Goal: Answer question/provide support: Answer question/provide support

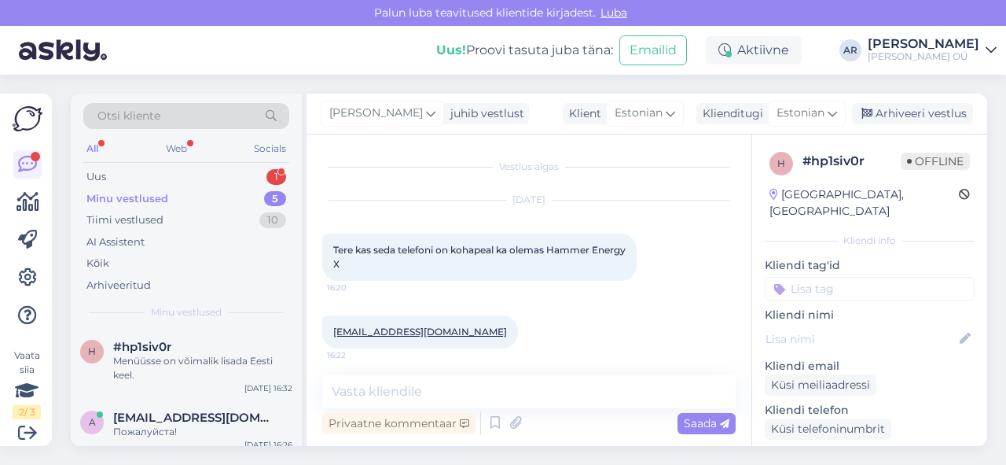
scroll to position [138, 0]
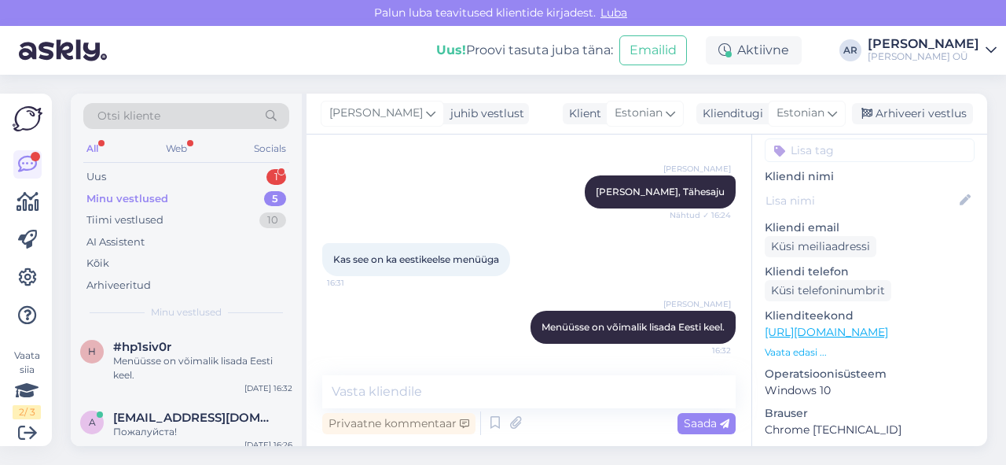
click at [172, 175] on div "Uus 1" at bounding box center [186, 177] width 206 height 22
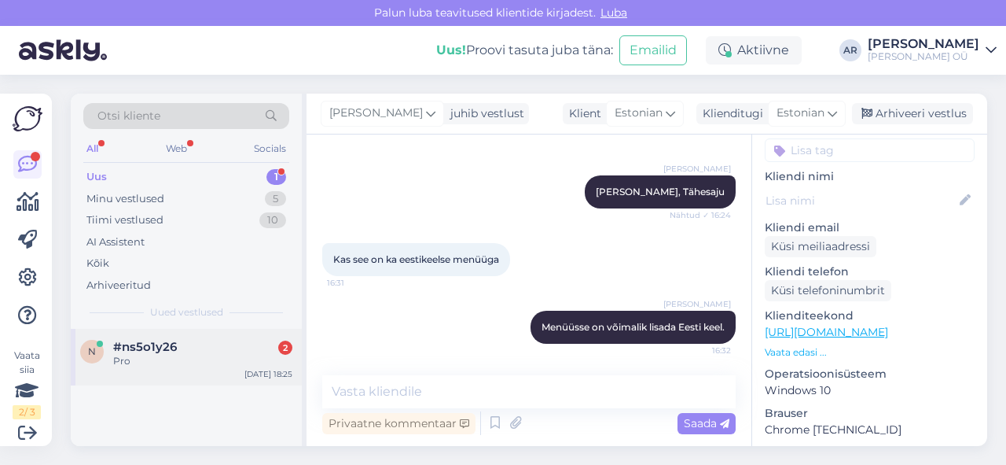
click at [191, 371] on div "n #ns5o1y26 2 Pro [DATE] 18:25" at bounding box center [186, 357] width 231 height 57
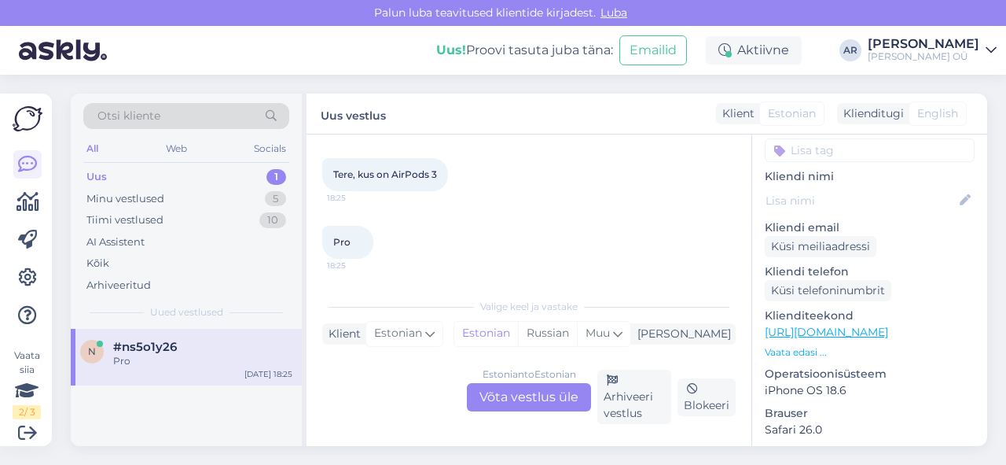
scroll to position [143, 0]
click at [845, 325] on link "[URL][DOMAIN_NAME]" at bounding box center [826, 332] width 123 height 14
click at [528, 392] on div "Estonian to Estonian Võta vestlus üle" at bounding box center [529, 397] width 124 height 28
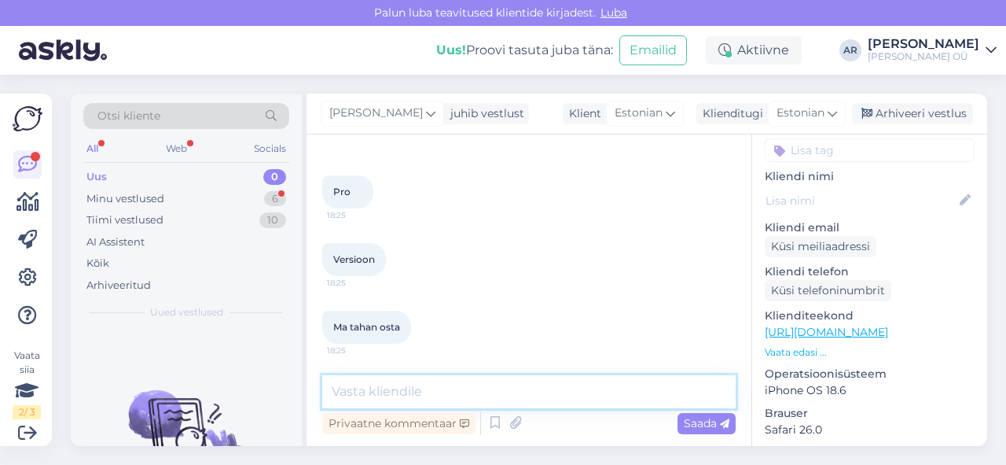
click at [522, 393] on textarea at bounding box center [528, 391] width 413 height 33
type textarea "Tere! Hetkel ei ole saadaval"
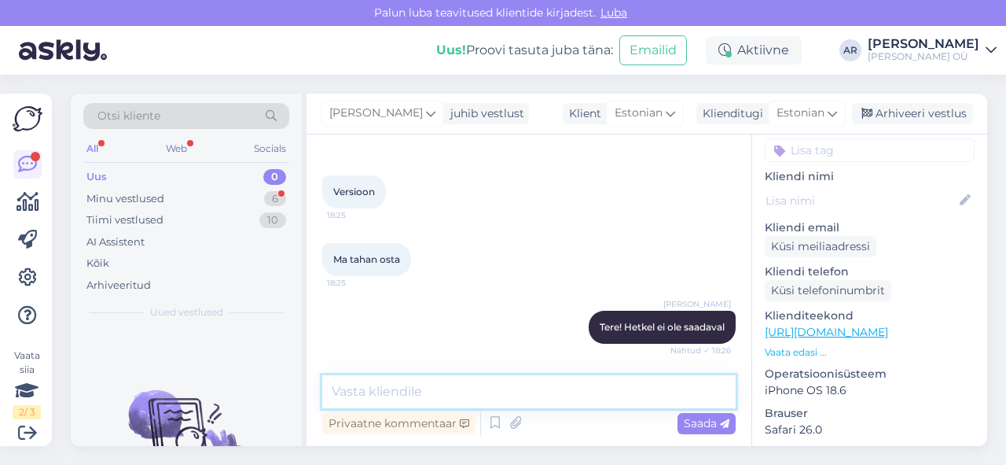
scroll to position [329, 0]
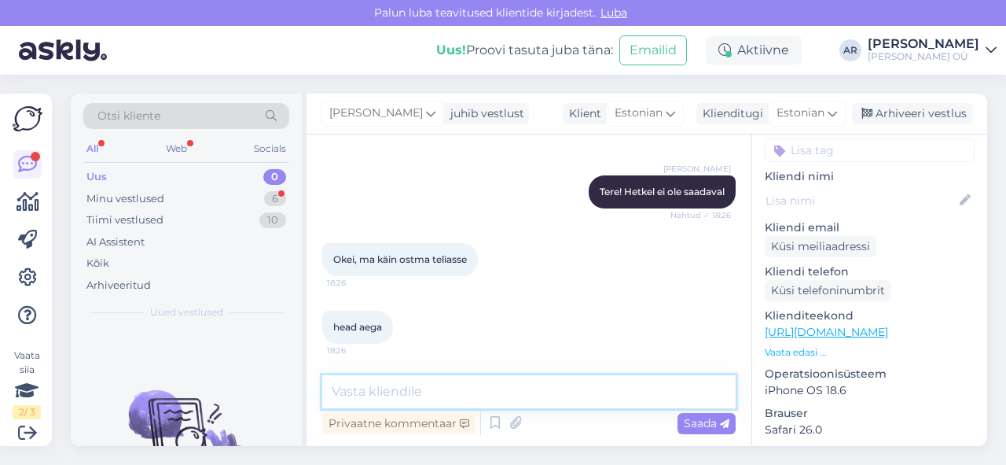
click at [402, 402] on textarea at bounding box center [528, 391] width 413 height 33
type textarea "K"
type textarea "Ilusat õhtut!"
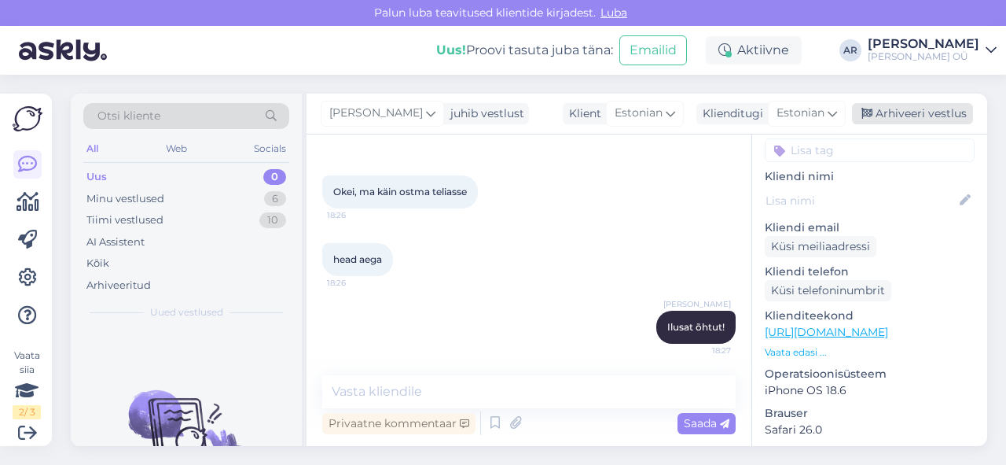
click at [895, 112] on div "Arhiveeri vestlus" at bounding box center [912, 113] width 121 height 21
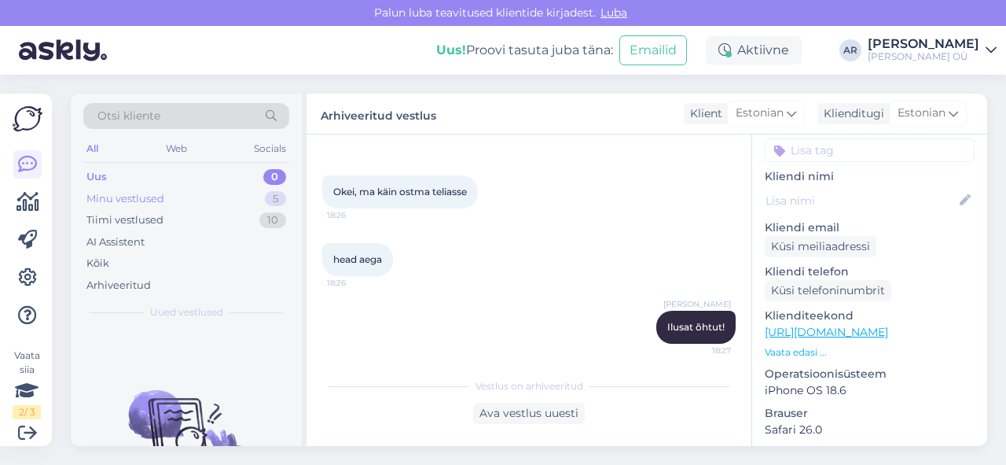
click at [199, 196] on div "Minu vestlused 5" at bounding box center [186, 199] width 206 height 22
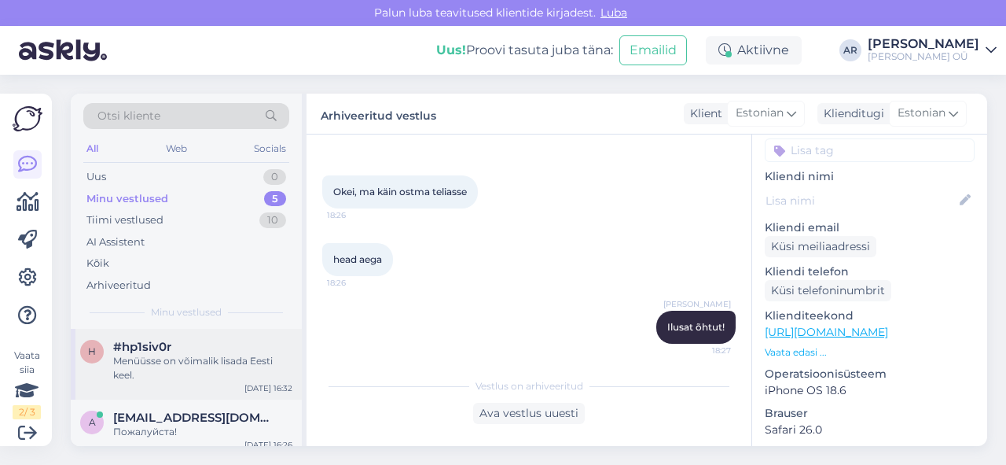
click at [203, 360] on div "Menüüsse on võimalik lisada Eesti keel." at bounding box center [202, 368] width 179 height 28
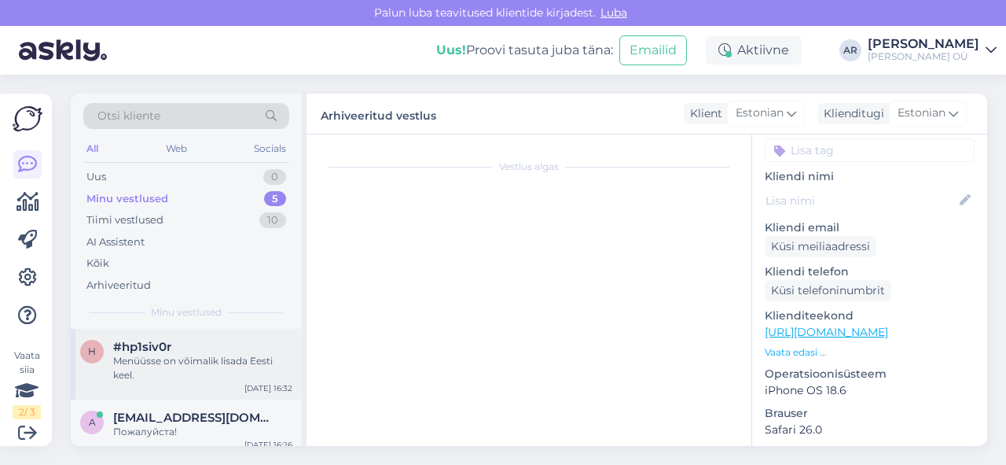
scroll to position [275, 0]
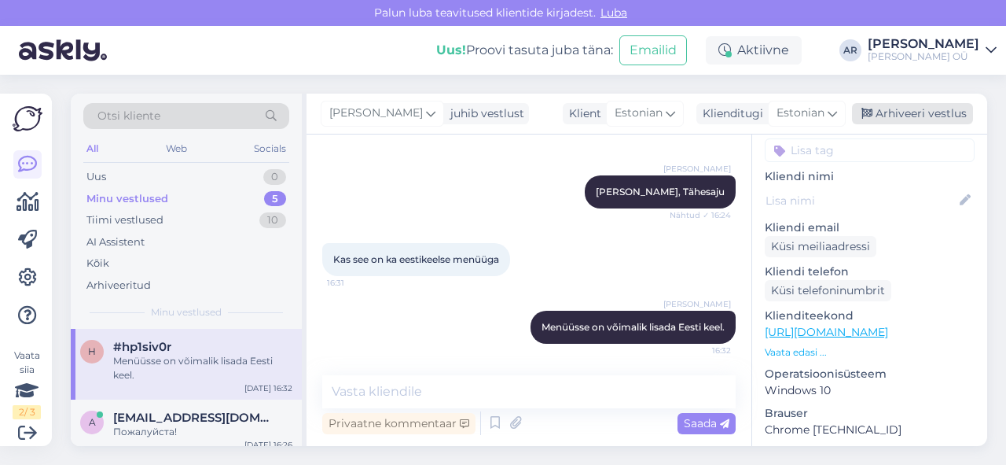
click at [940, 115] on div "Arhiveeri vestlus" at bounding box center [912, 113] width 121 height 21
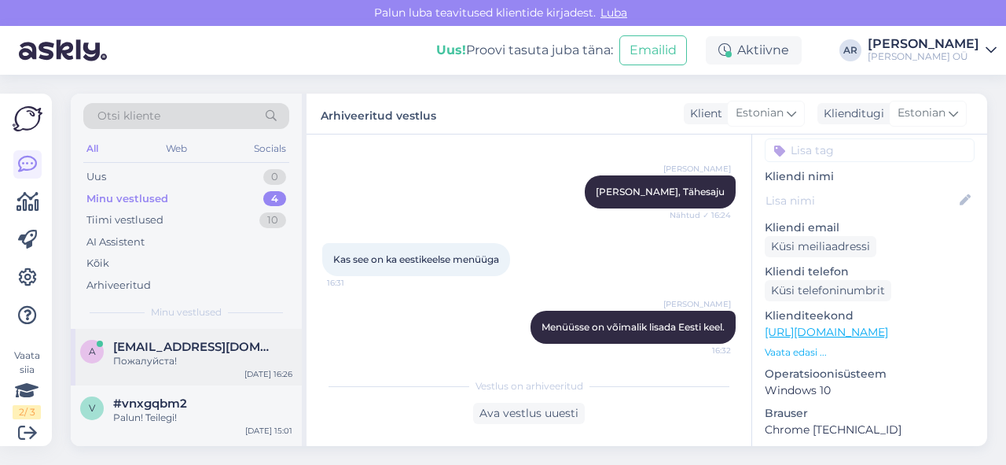
click at [162, 340] on span "[EMAIL_ADDRESS][DOMAIN_NAME]" at bounding box center [195, 347] width 164 height 14
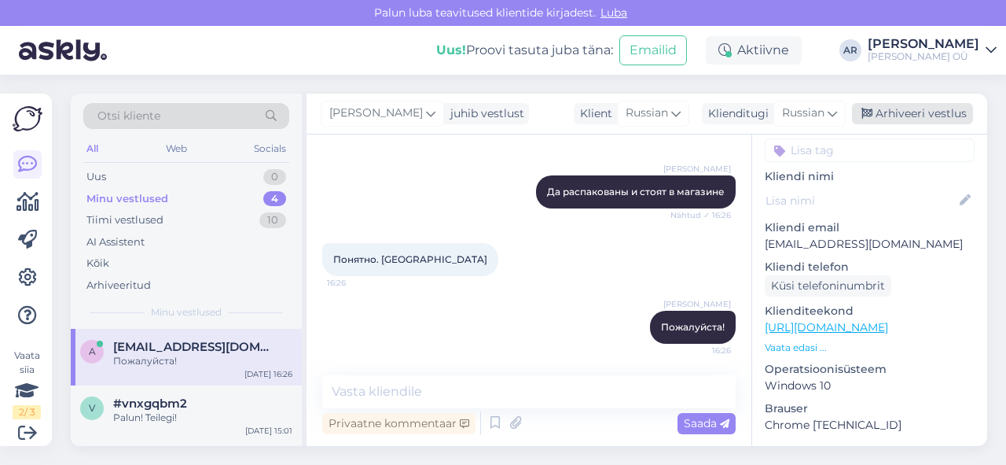
click at [914, 116] on div "Arhiveeri vestlus" at bounding box center [912, 113] width 121 height 21
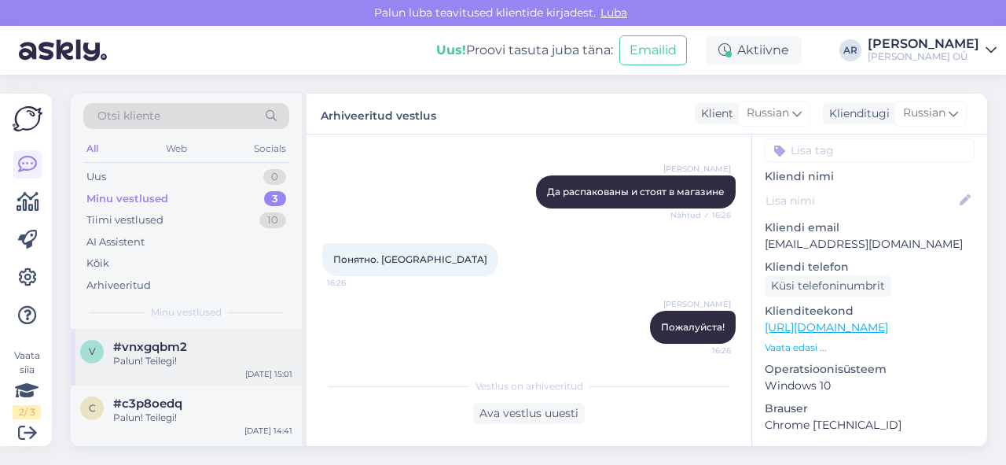
click at [209, 367] on div "v #vnxgqbm2 Palun! Teilegi! [DATE] 15:01" at bounding box center [186, 357] width 231 height 57
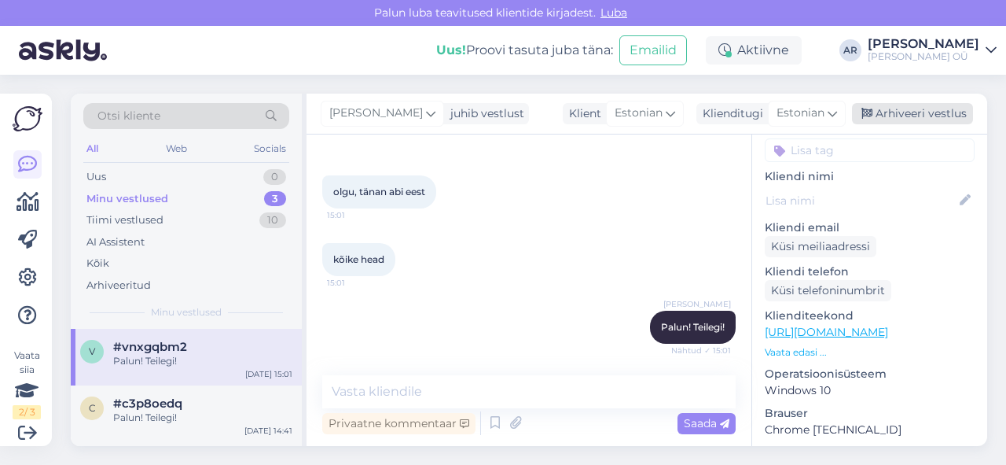
click at [928, 109] on div "Arhiveeri vestlus" at bounding box center [912, 113] width 121 height 21
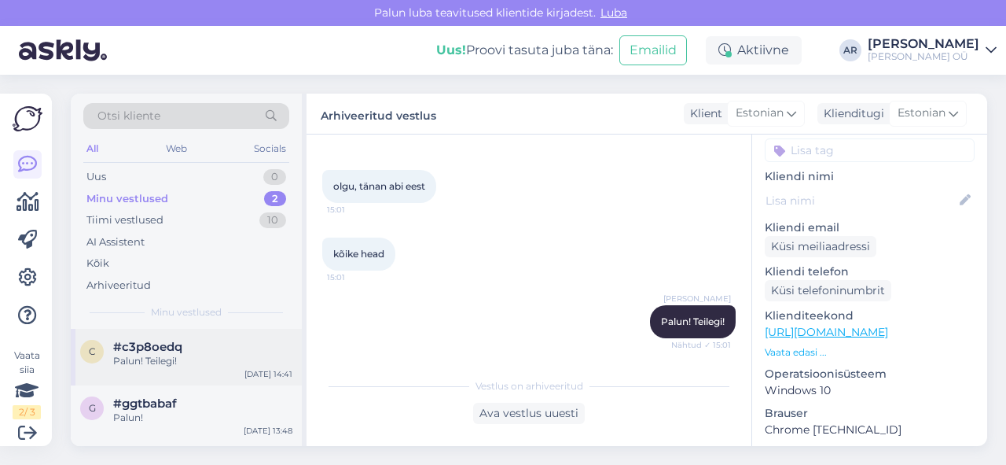
click at [229, 344] on div "#c3p8oedq" at bounding box center [202, 347] width 179 height 14
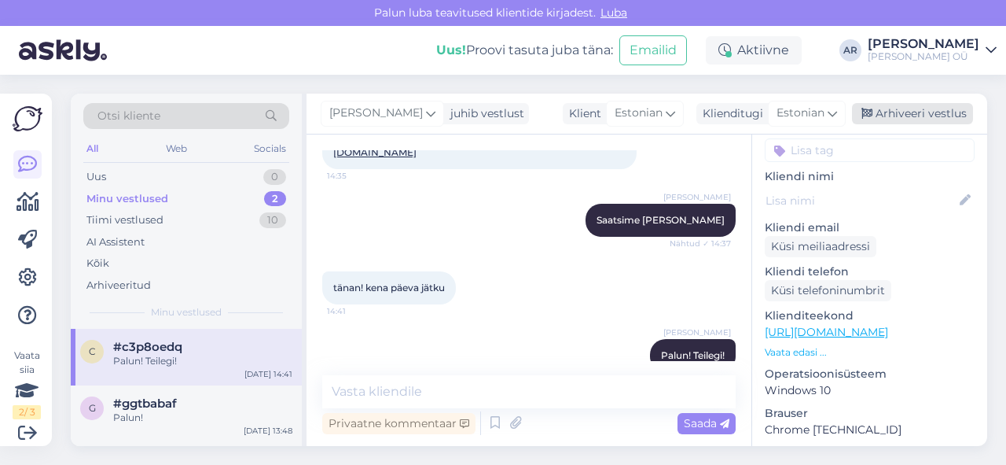
click at [951, 107] on div "Arhiveeri vestlus" at bounding box center [912, 113] width 121 height 21
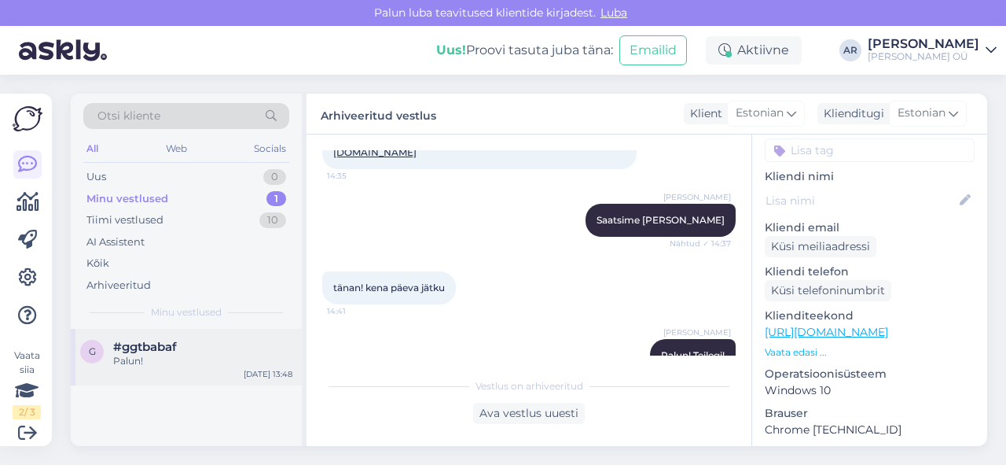
click at [135, 333] on div "g #ggtbabaf Palun! [DATE] 13:48" at bounding box center [186, 357] width 231 height 57
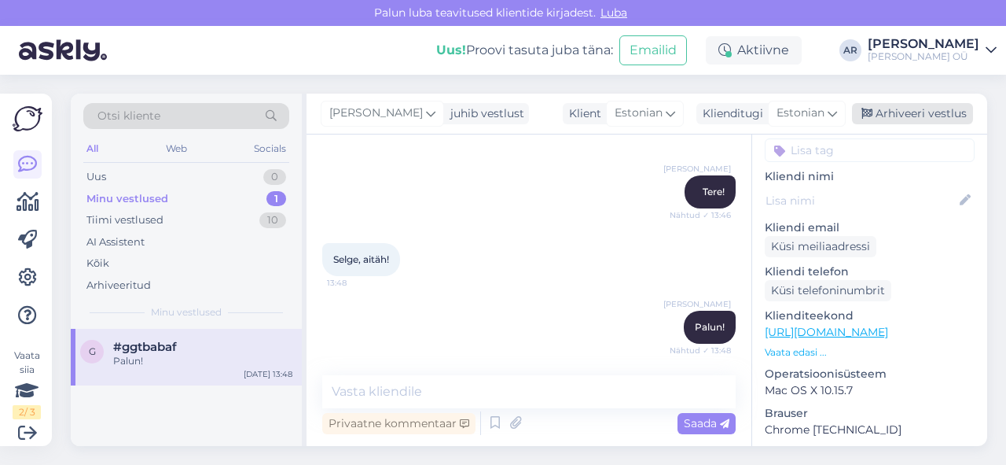
click at [926, 123] on div "Arhiveeri vestlus" at bounding box center [912, 113] width 121 height 21
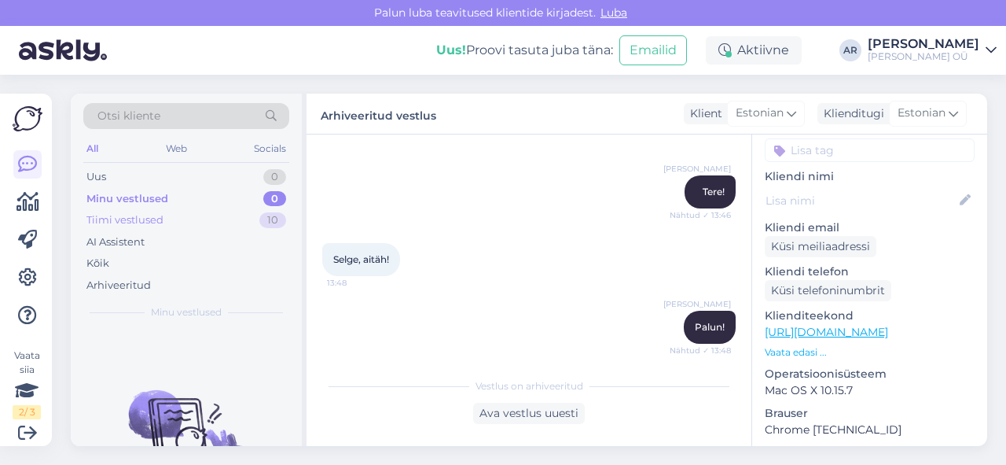
click at [210, 220] on div "Tiimi vestlused 10" at bounding box center [186, 220] width 206 height 22
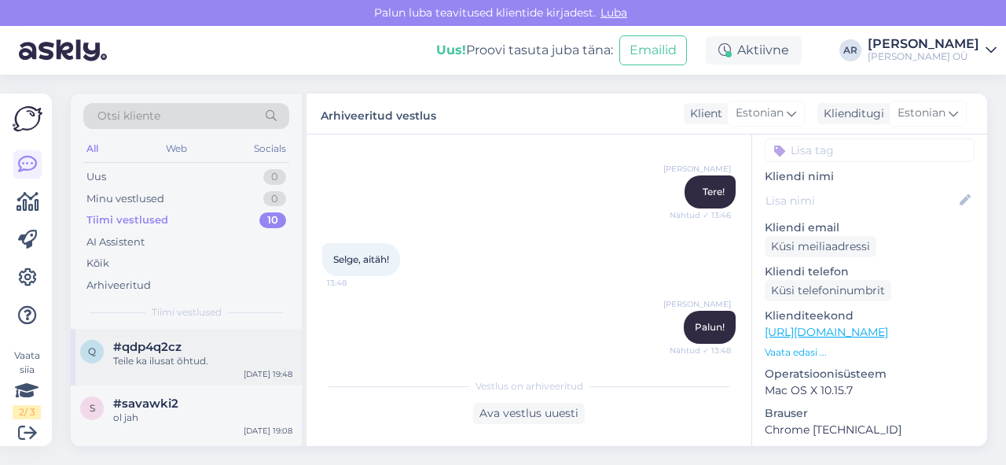
click at [265, 354] on div "Teile ka ilusat õhtud." at bounding box center [202, 361] width 179 height 14
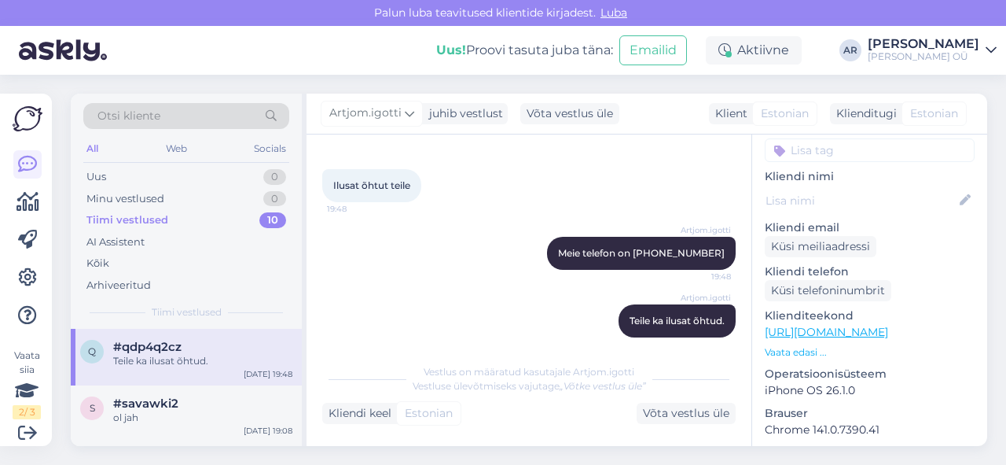
scroll to position [732, 0]
